Goal: Information Seeking & Learning: Learn about a topic

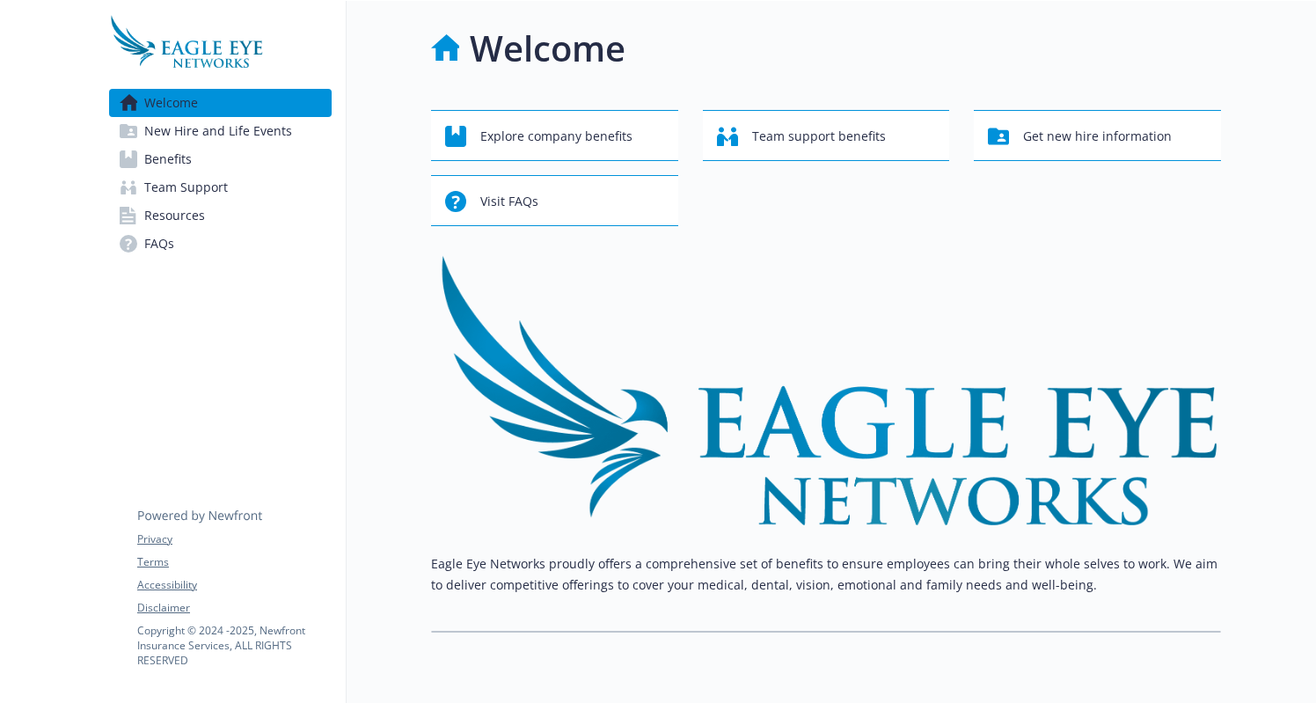
click at [194, 164] on link "Benefits" at bounding box center [220, 159] width 223 height 28
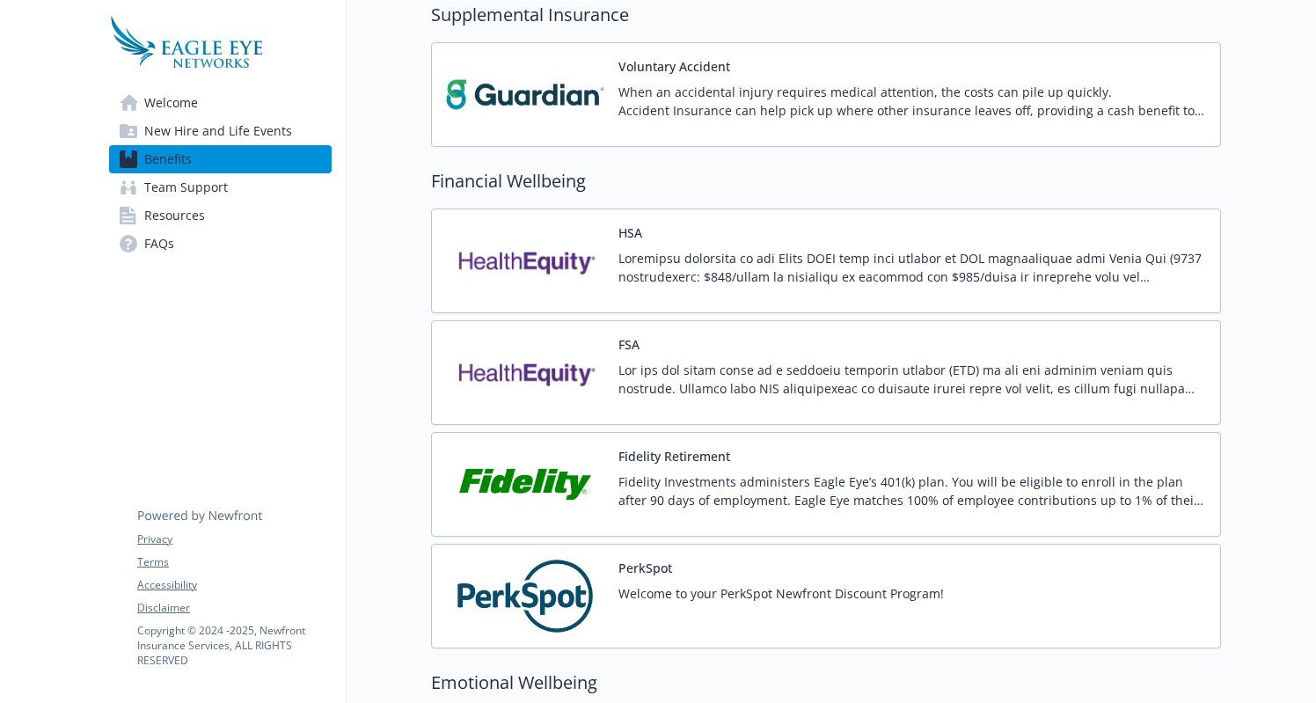
scroll to position [1502, 0]
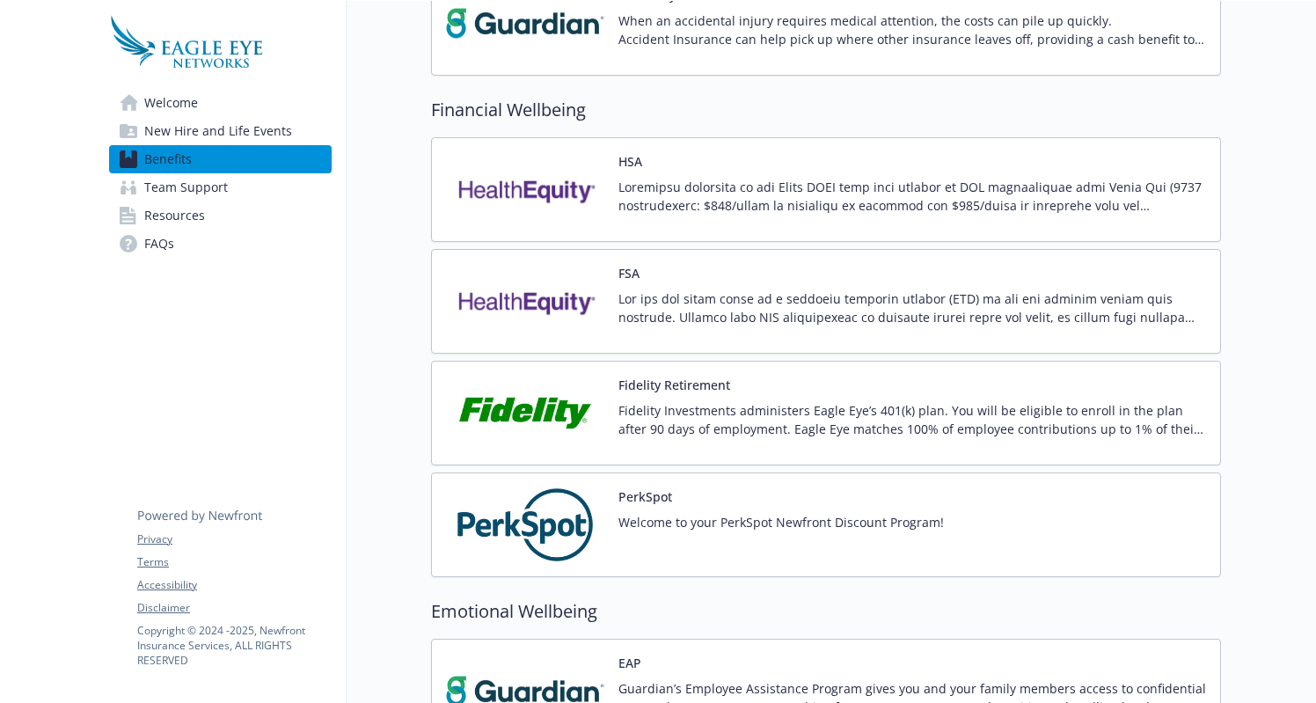
click at [655, 301] on p at bounding box center [912, 307] width 588 height 37
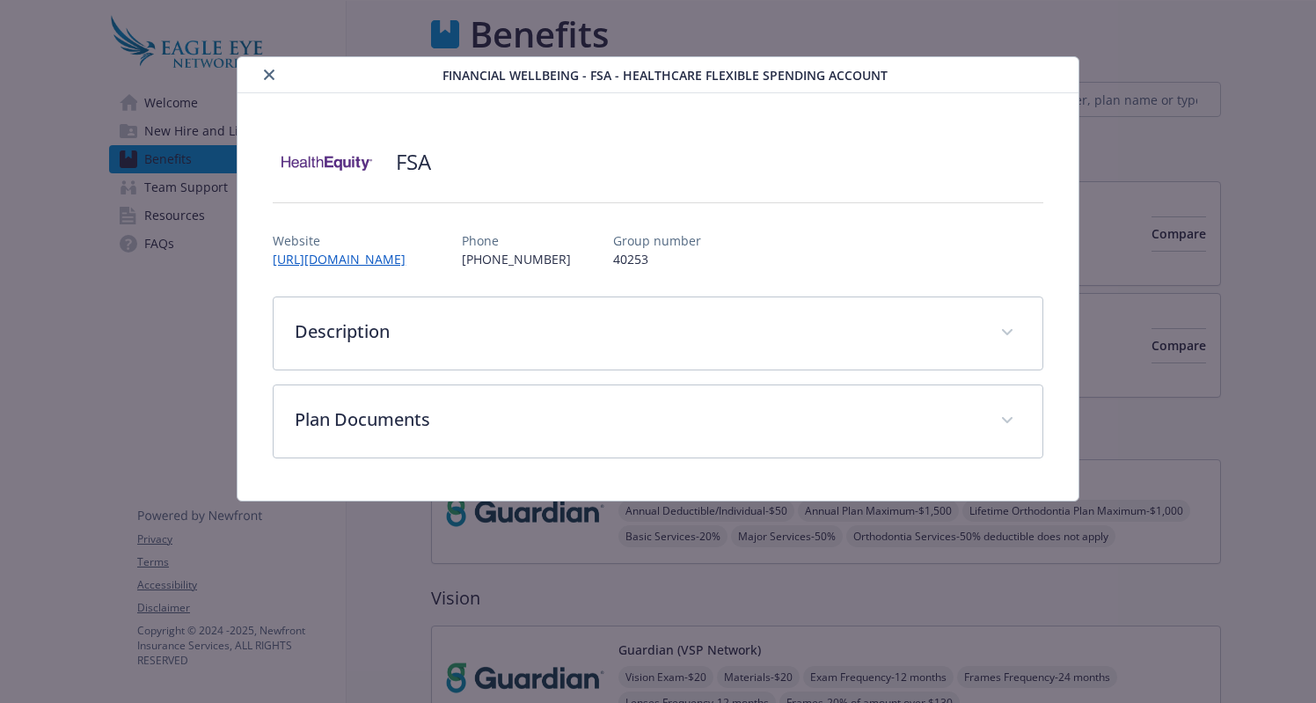
scroll to position [1502, 0]
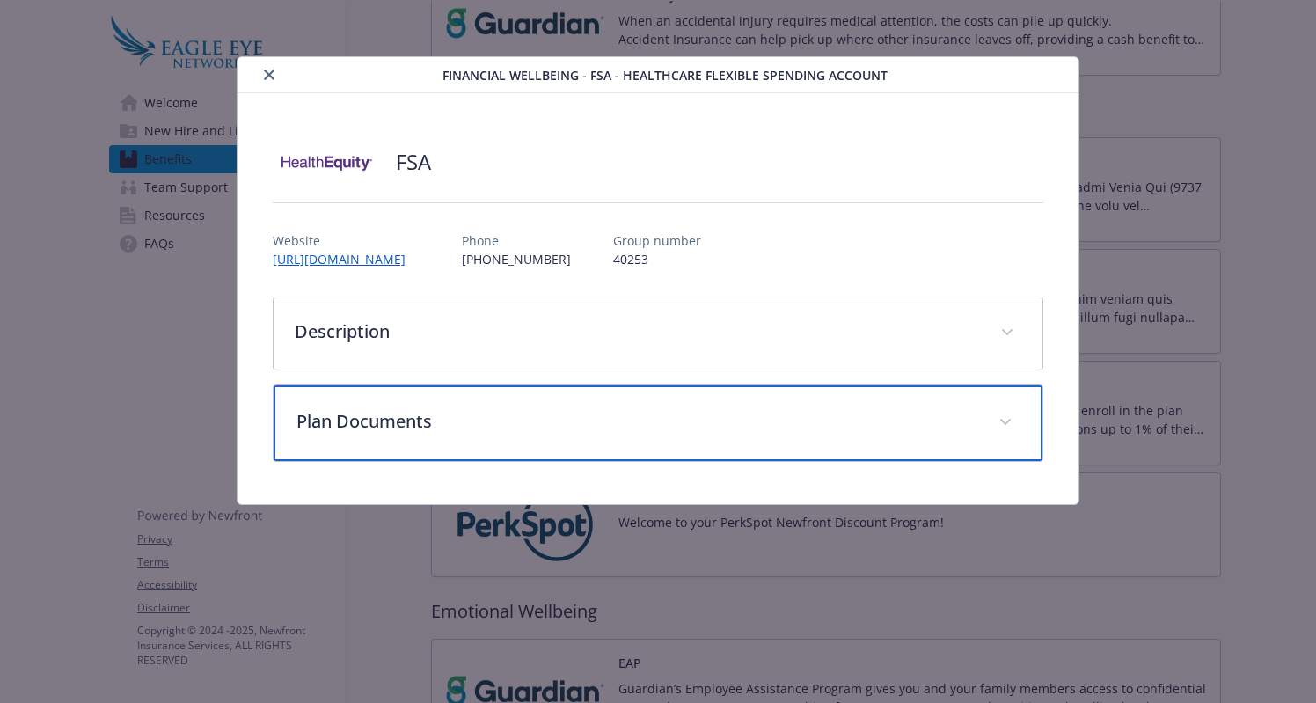
click at [1012, 424] on span "details for plan Financial Wellbeing - FSA - Healthcare Flexible Spending Accou…" at bounding box center [1005, 422] width 28 height 28
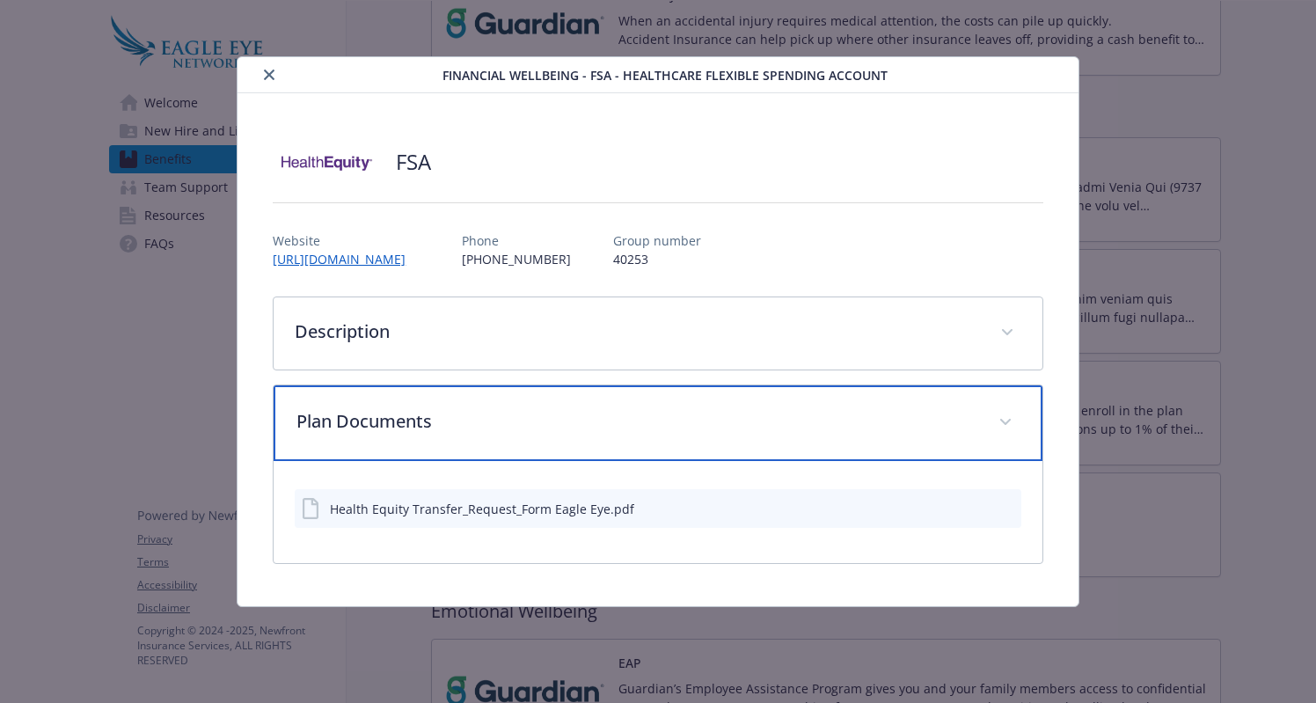
click at [1012, 422] on span "details for plan Financial Wellbeing - FSA - Healthcare Flexible Spending Accou…" at bounding box center [1005, 422] width 28 height 28
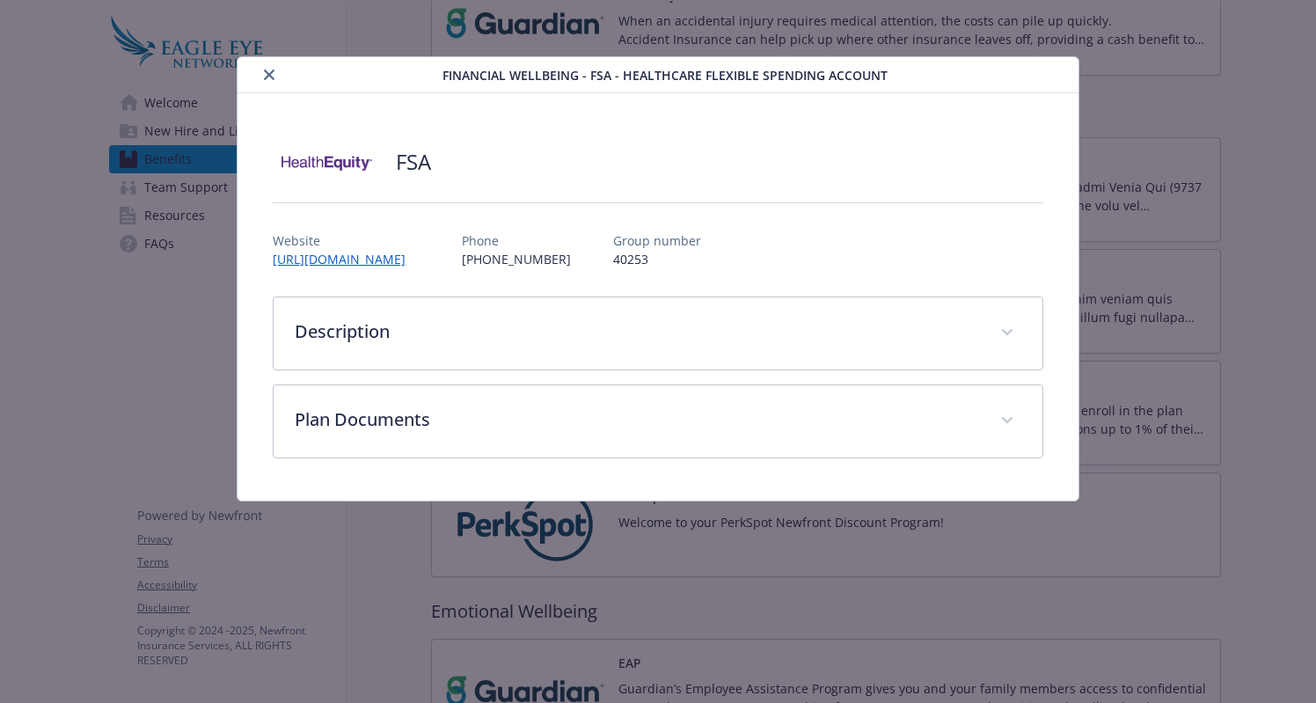
click at [266, 76] on icon "close" at bounding box center [269, 74] width 11 height 11
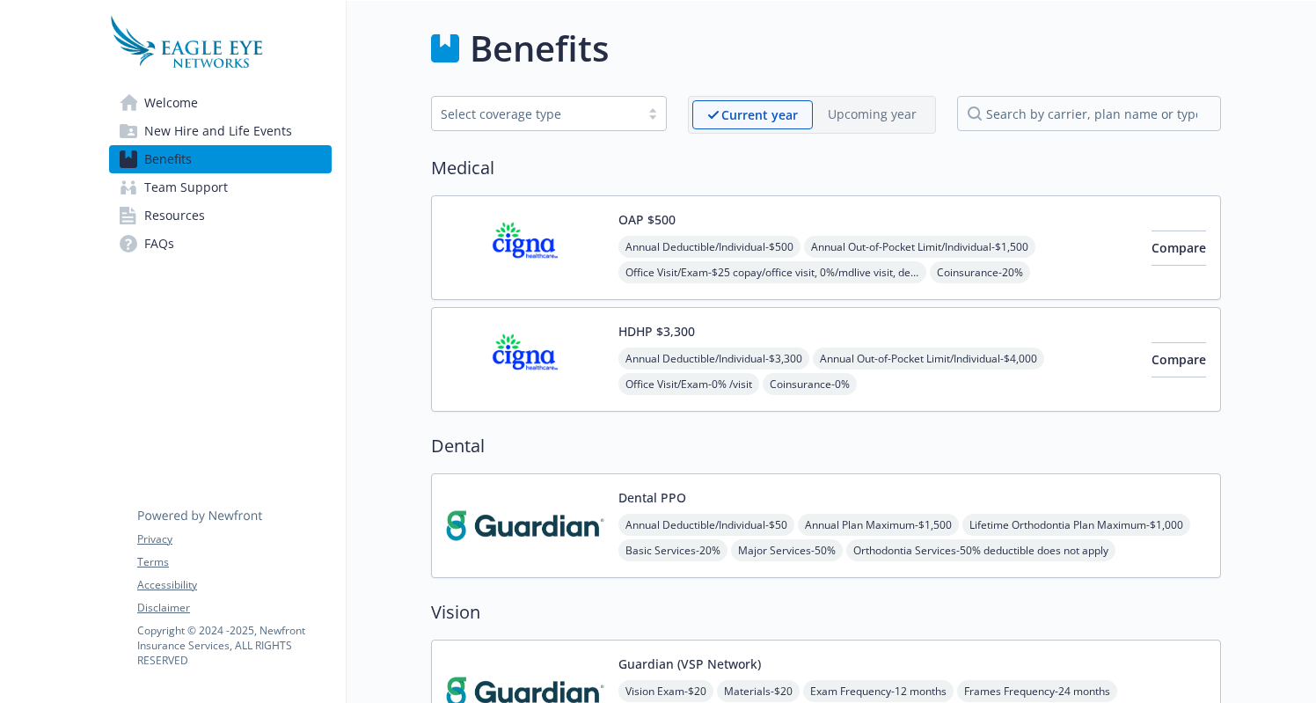
click at [194, 219] on span "Resources" at bounding box center [174, 215] width 61 height 28
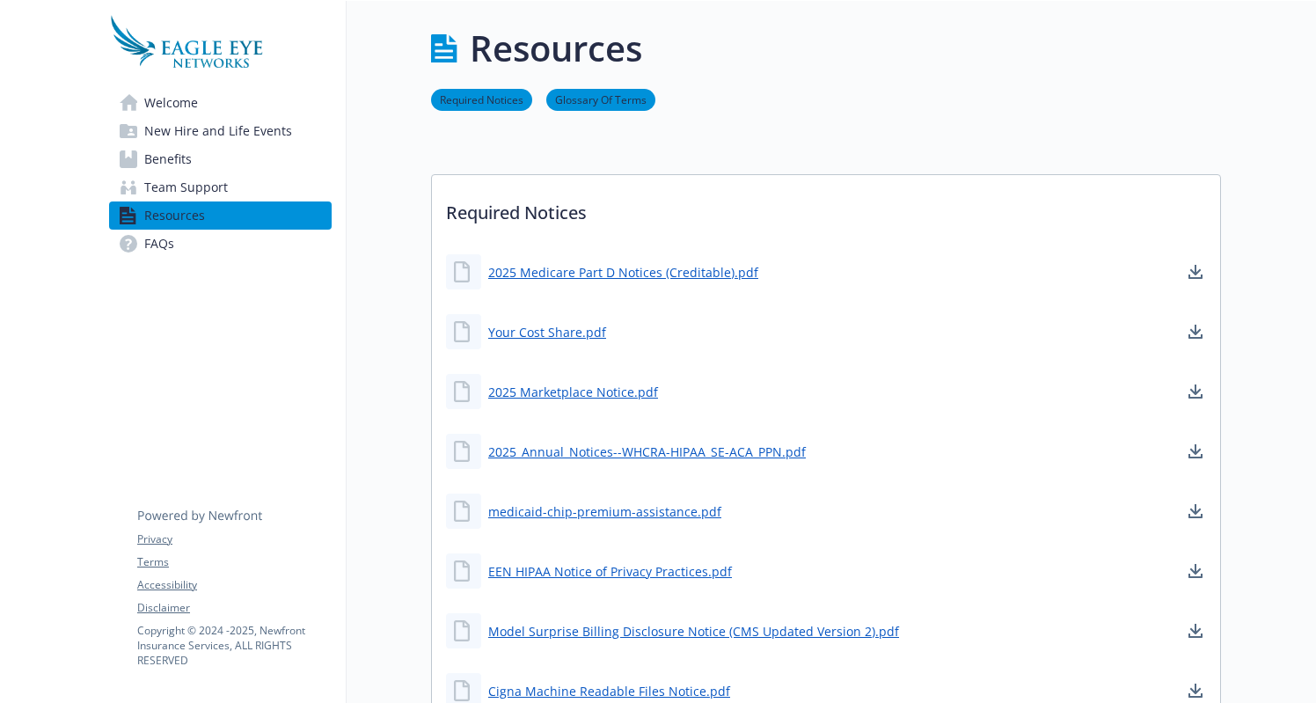
click at [187, 159] on span "Benefits" at bounding box center [167, 159] width 47 height 28
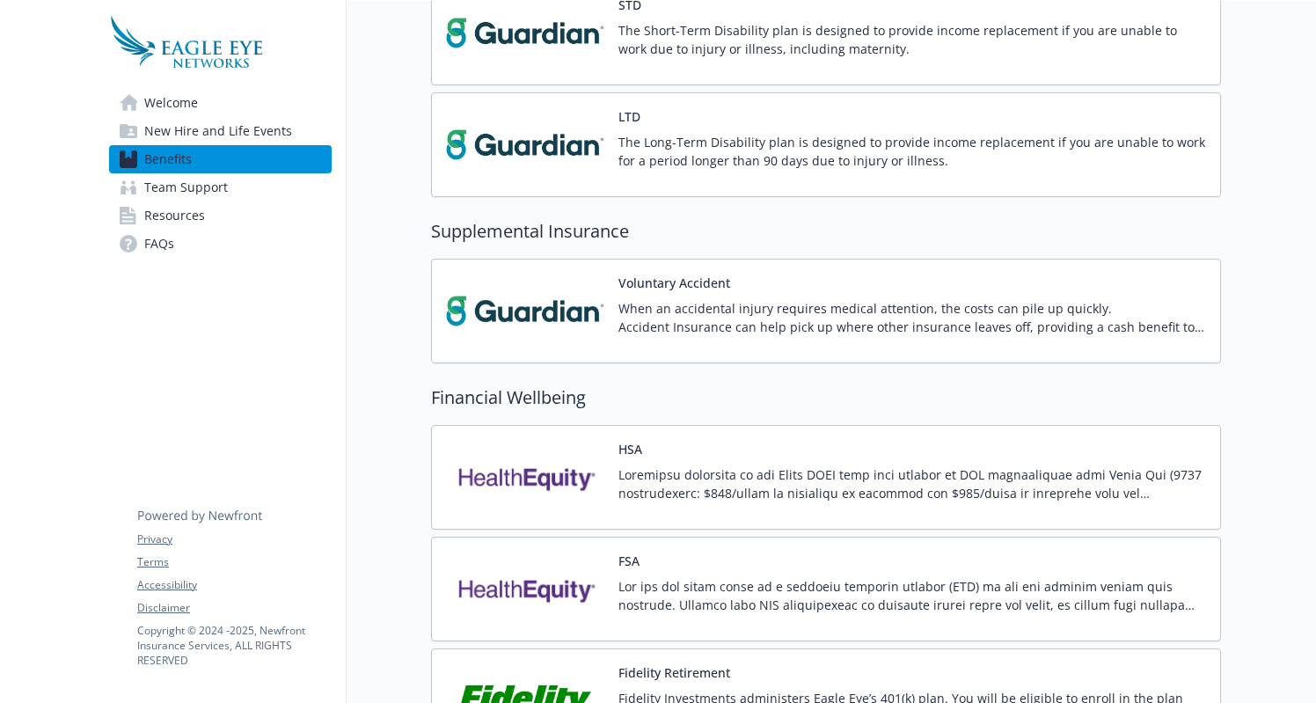
scroll to position [1294, 0]
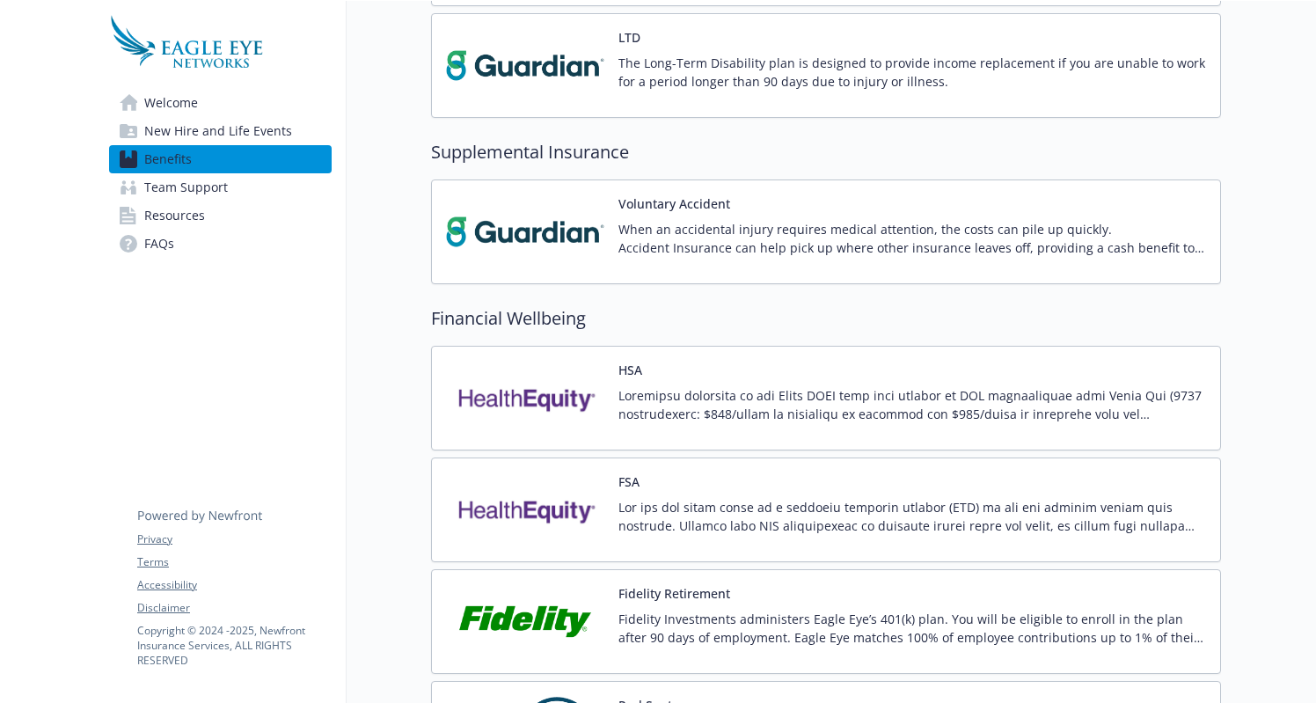
click at [735, 503] on p at bounding box center [912, 516] width 588 height 37
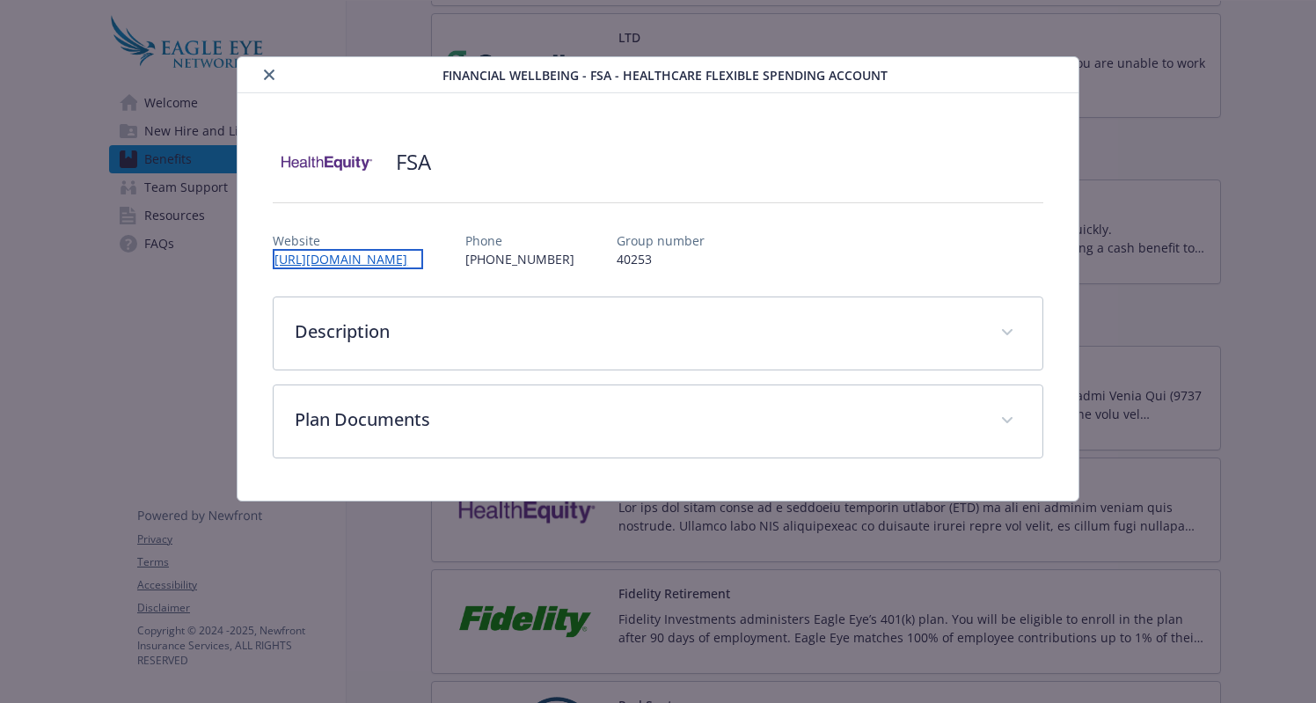
click at [423, 260] on link "[URL][DOMAIN_NAME]" at bounding box center [348, 259] width 150 height 20
